Goal: Entertainment & Leisure: Consume media (video, audio)

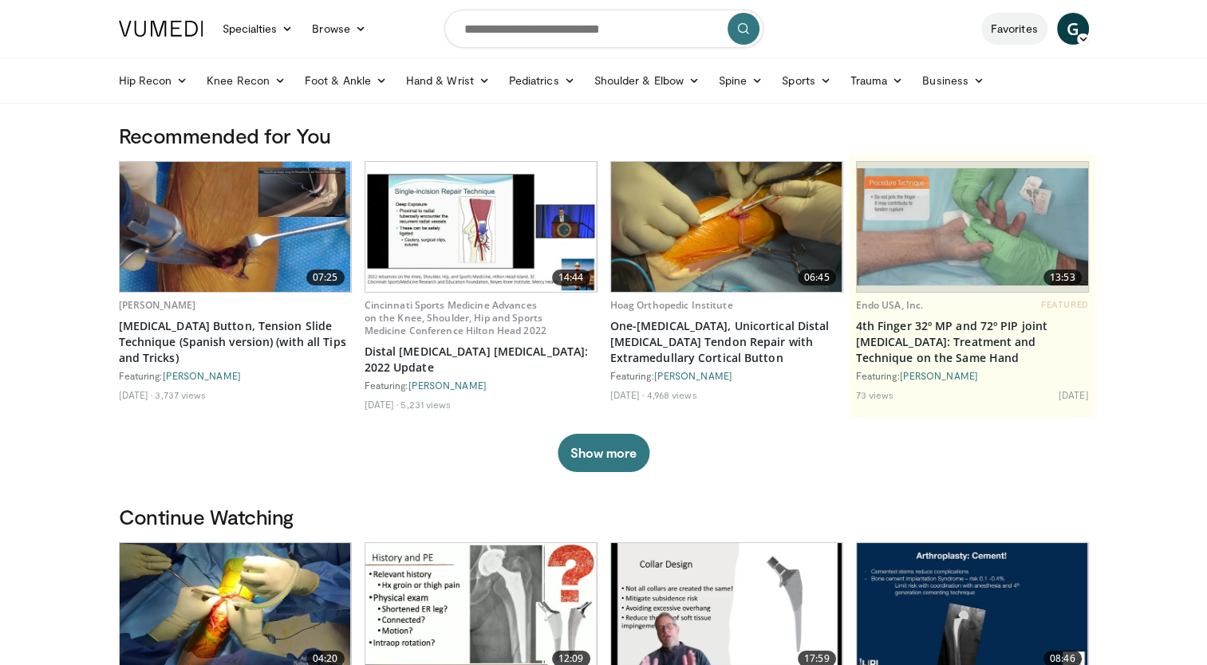
click at [1015, 24] on link "Favorites" at bounding box center [1014, 29] width 66 height 32
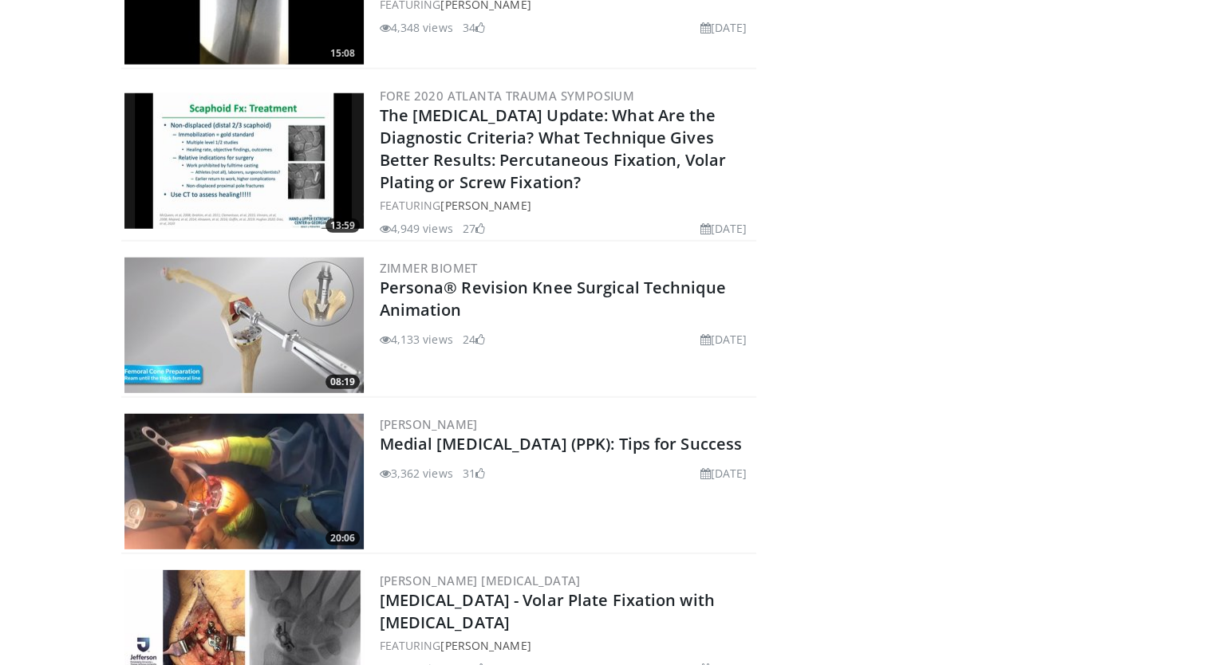
scroll to position [10500, 0]
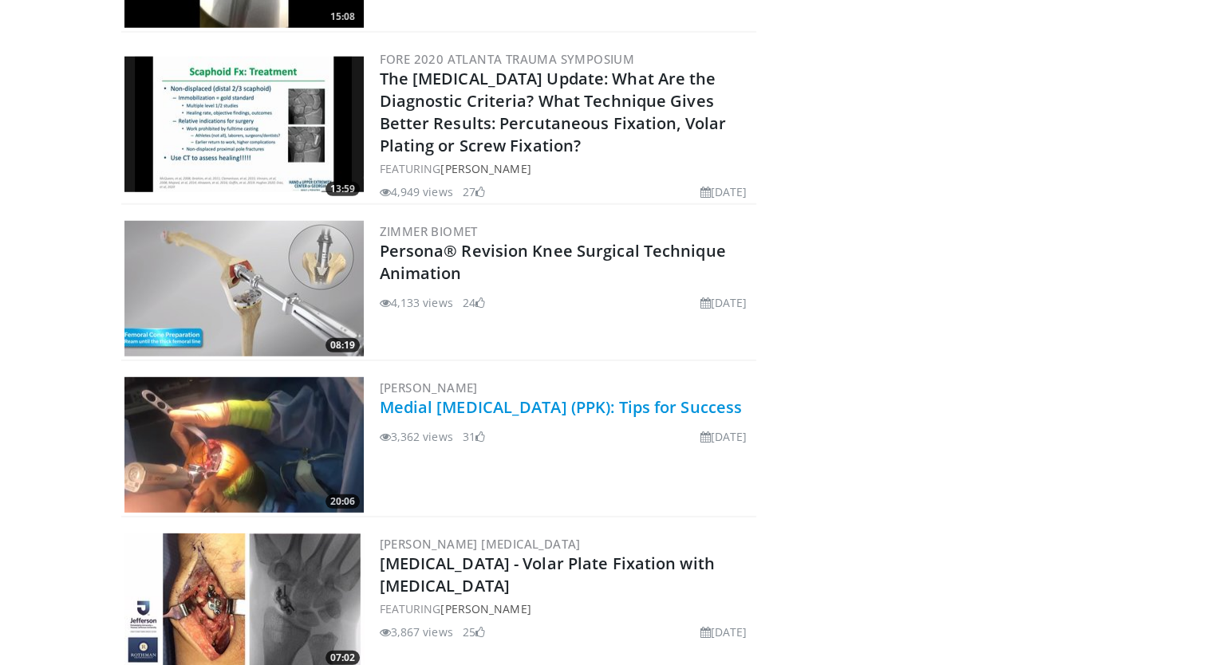
click at [507, 396] on link "Medial [MEDICAL_DATA] (PPK): Tips for Success" at bounding box center [561, 407] width 363 height 22
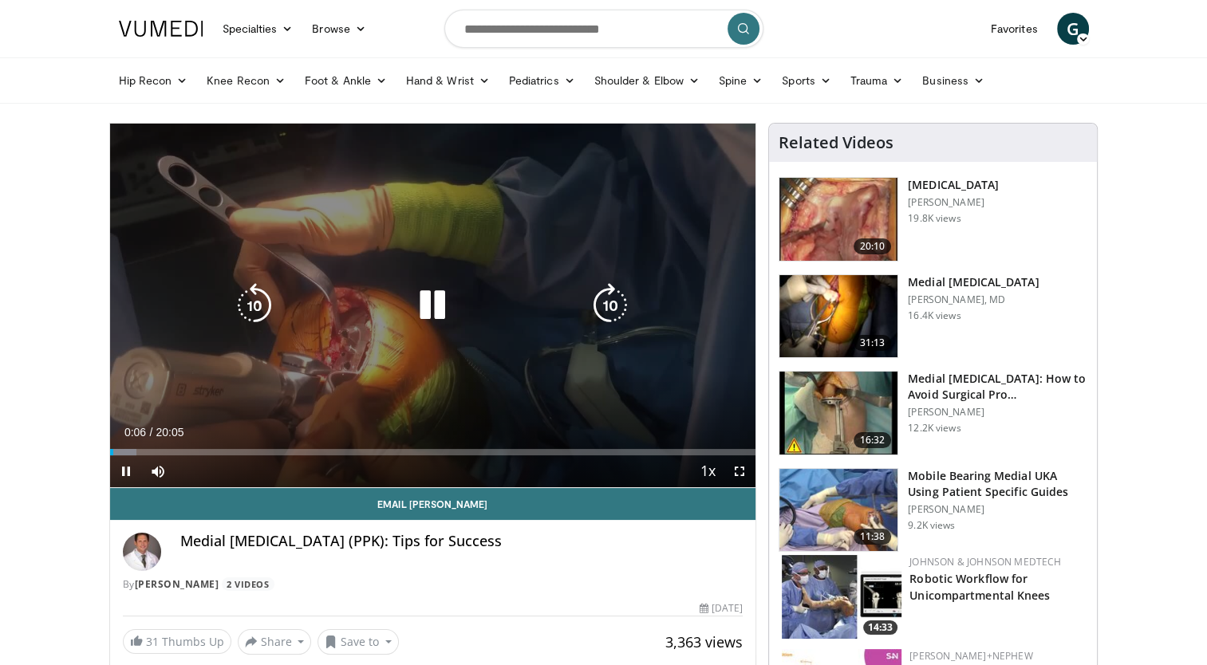
click at [615, 306] on icon "Video Player" at bounding box center [610, 305] width 45 height 45
click at [612, 306] on icon "Video Player" at bounding box center [610, 305] width 45 height 45
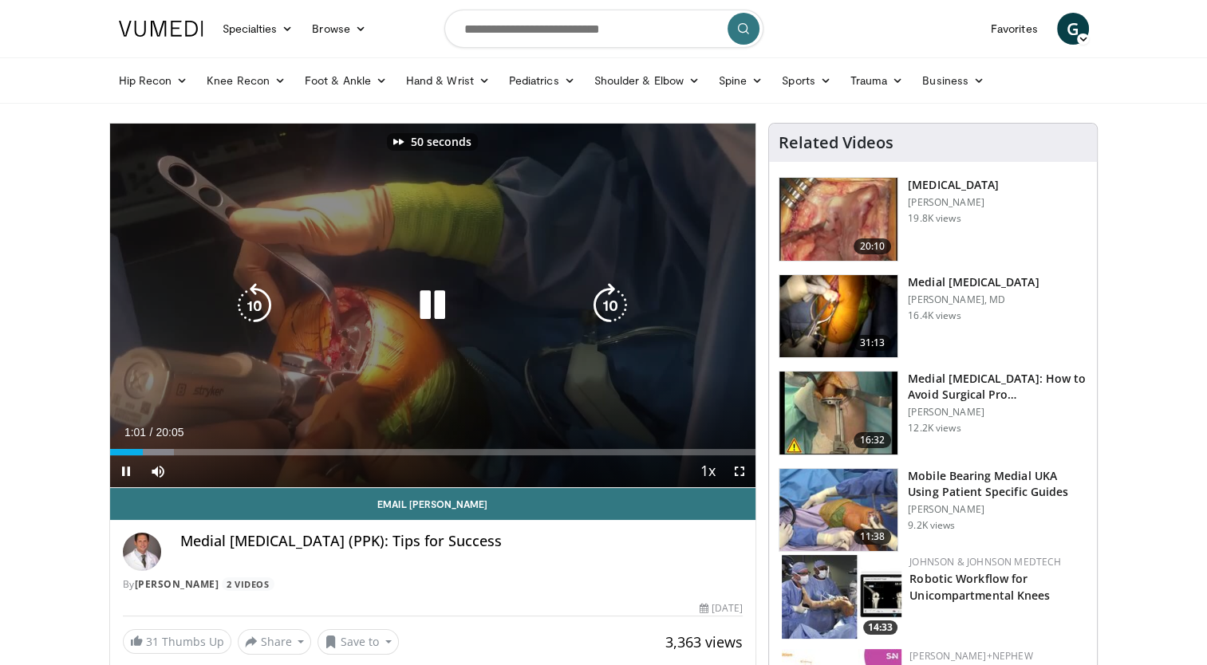
click at [606, 305] on icon "Video Player" at bounding box center [610, 305] width 45 height 45
click at [609, 304] on icon "Video Player" at bounding box center [610, 305] width 45 height 45
click at [606, 302] on icon "Video Player" at bounding box center [610, 305] width 45 height 45
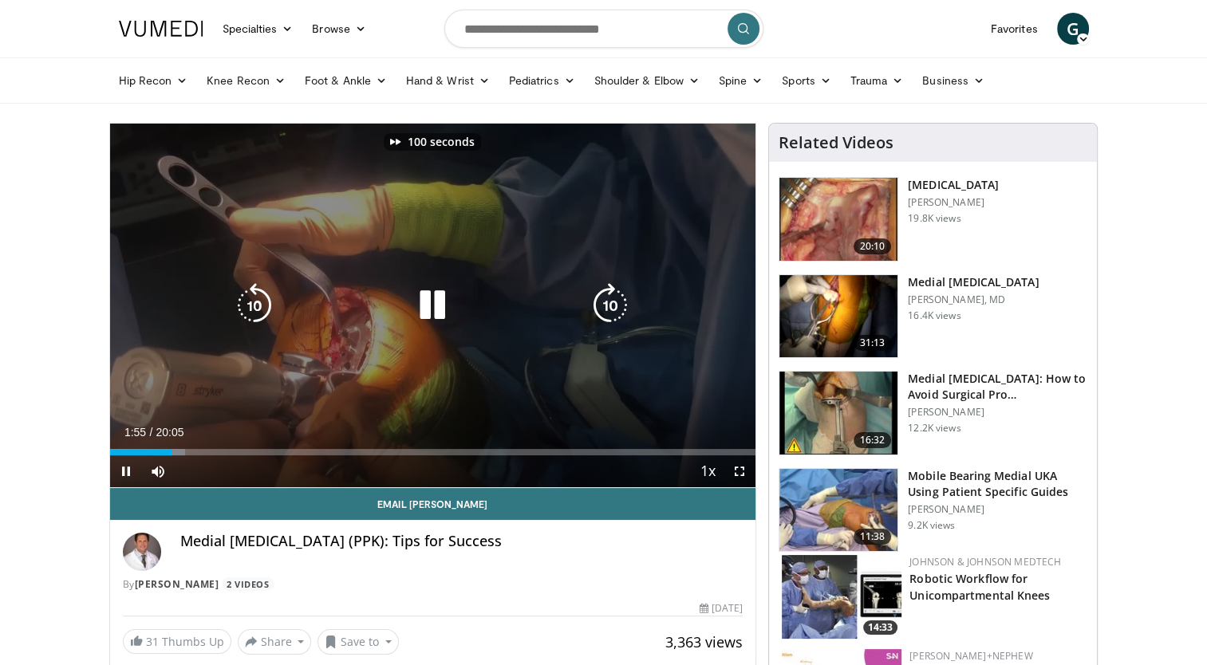
click at [606, 302] on icon "Video Player" at bounding box center [610, 305] width 45 height 45
click at [434, 314] on icon "Video Player" at bounding box center [432, 305] width 45 height 45
click at [434, 310] on icon "Video Player" at bounding box center [432, 305] width 45 height 45
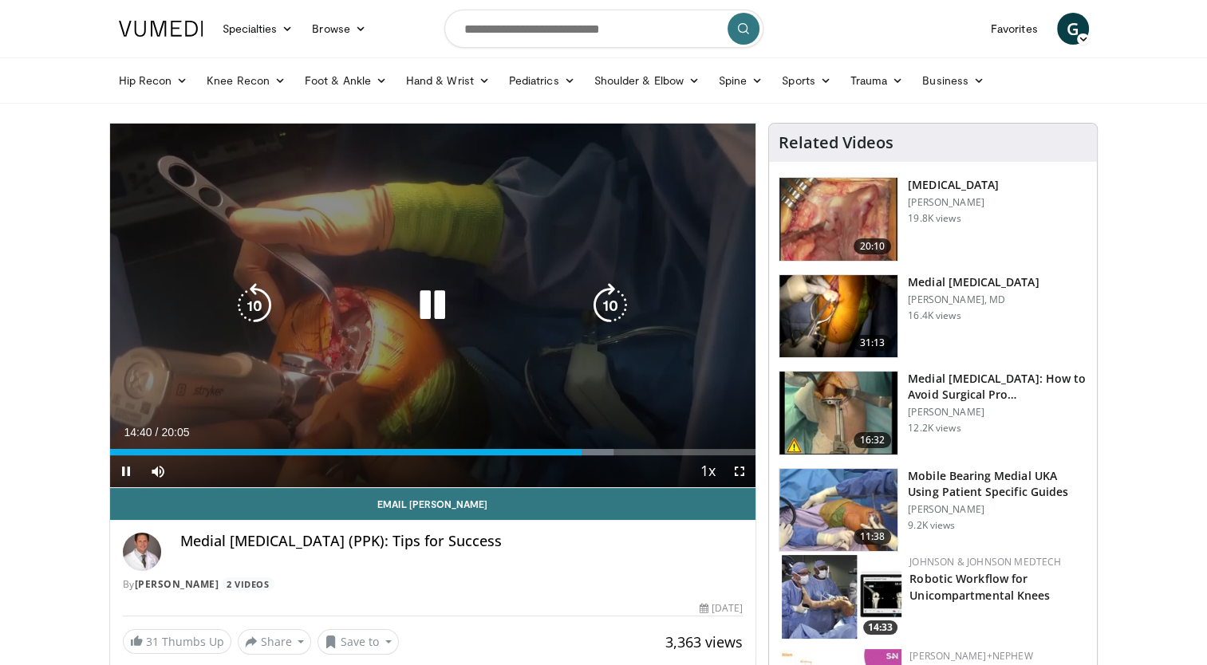
click at [527, 382] on div "110 seconds Tap to unmute" at bounding box center [433, 306] width 646 height 364
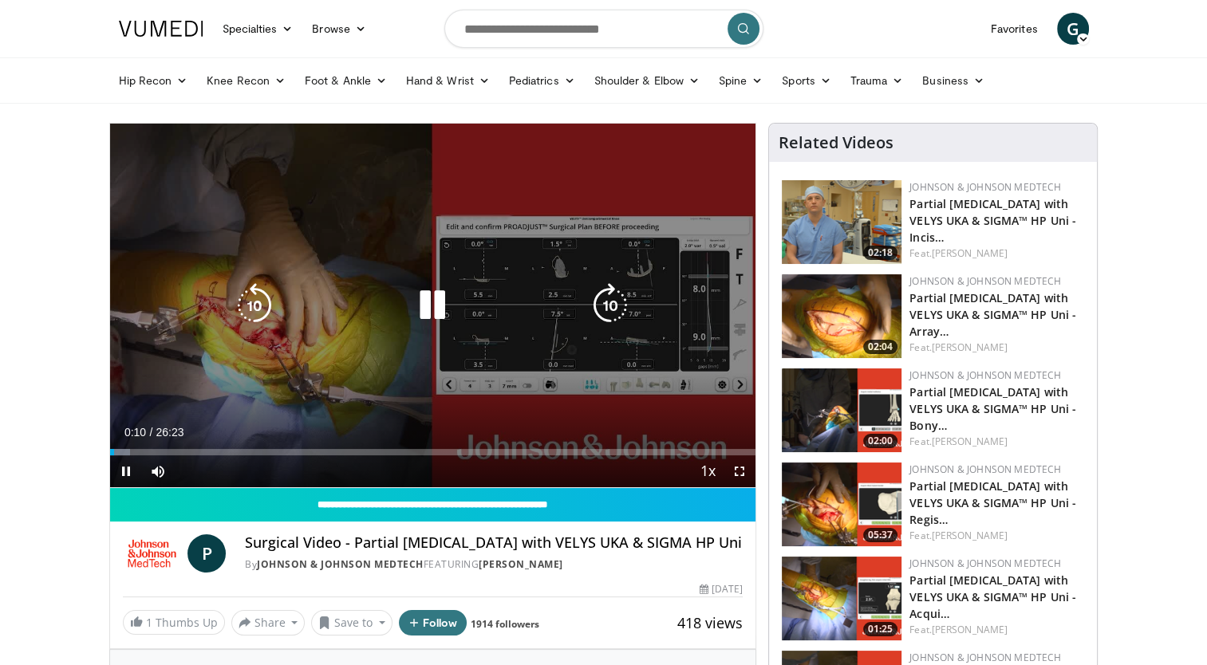
click at [431, 311] on icon "Video Player" at bounding box center [432, 305] width 45 height 45
